Goal: Transaction & Acquisition: Purchase product/service

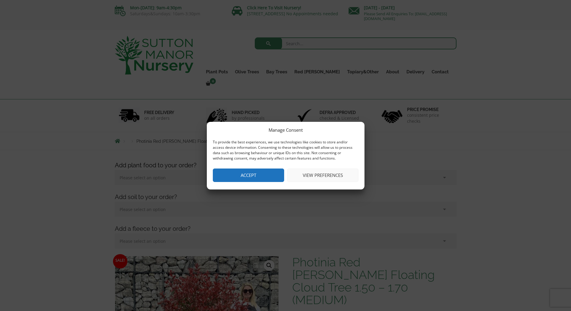
click at [262, 174] on button "Accept" at bounding box center [248, 175] width 71 height 13
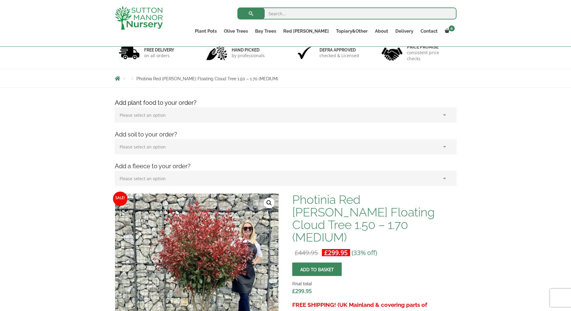
scroll to position [150, 0]
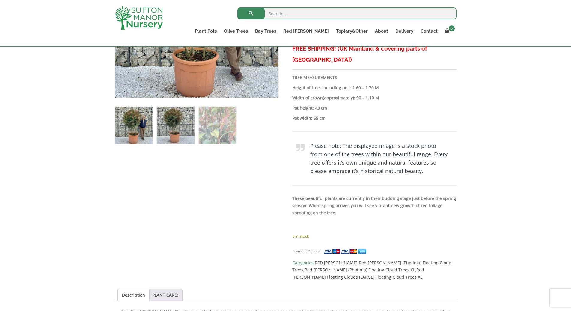
click at [163, 135] on img at bounding box center [175, 125] width 37 height 37
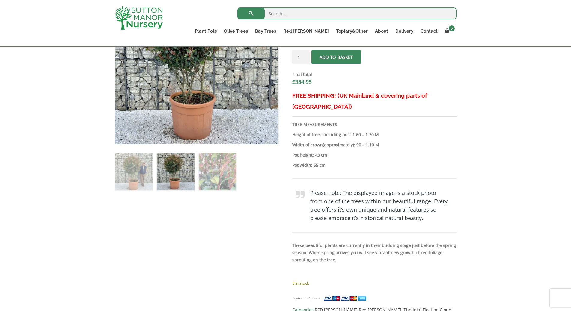
scroll to position [150, 0]
